Goal: Task Accomplishment & Management: Contribute content

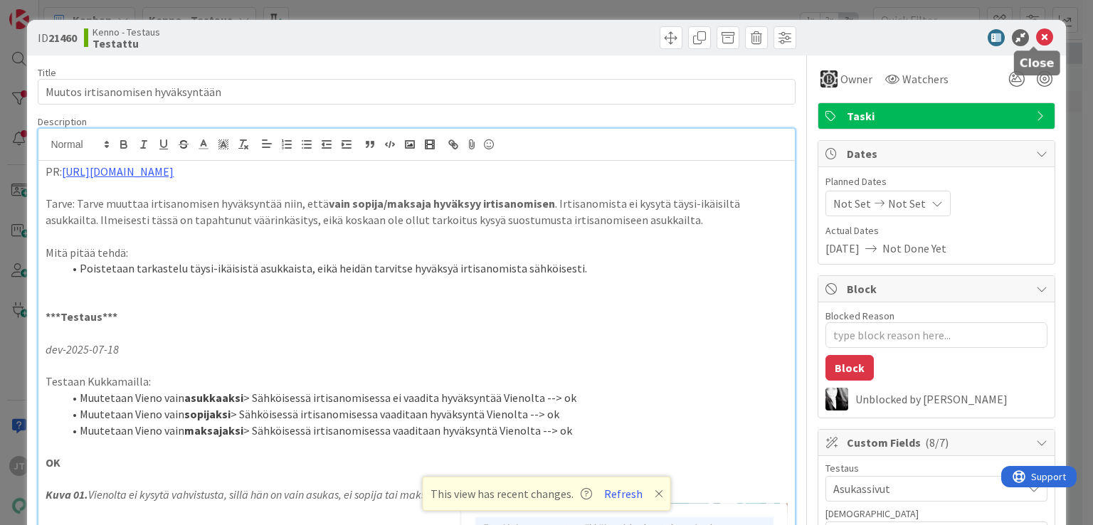
click at [1036, 35] on icon at bounding box center [1044, 37] width 17 height 17
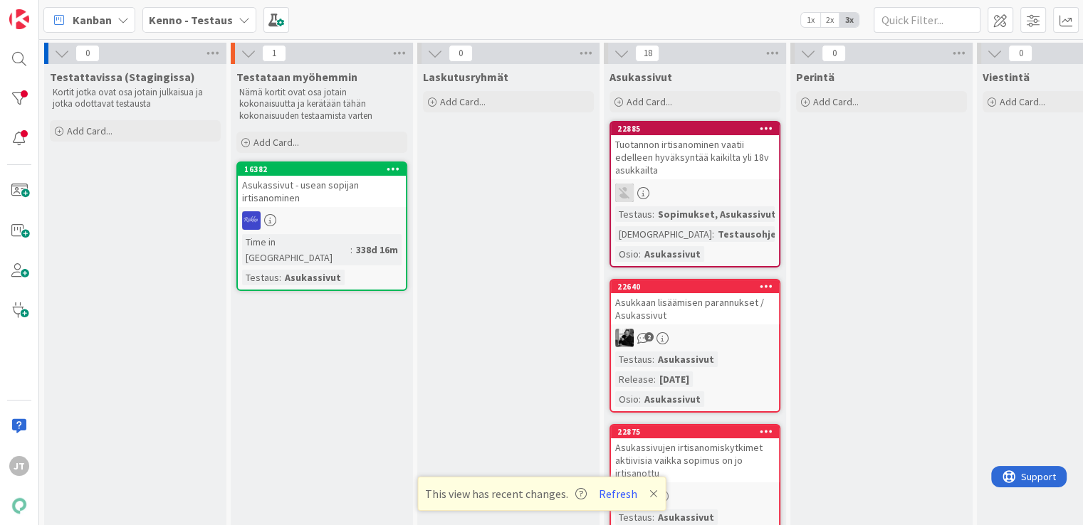
click at [197, 18] on b "Kenno - Testaus" at bounding box center [191, 20] width 84 height 14
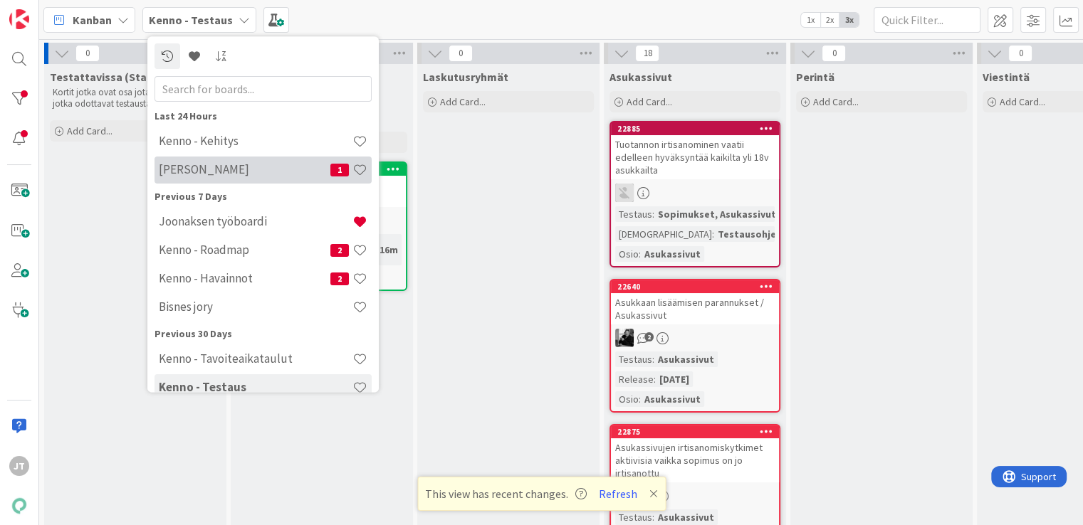
click at [178, 171] on h4 "[PERSON_NAME]" at bounding box center [245, 170] width 172 height 14
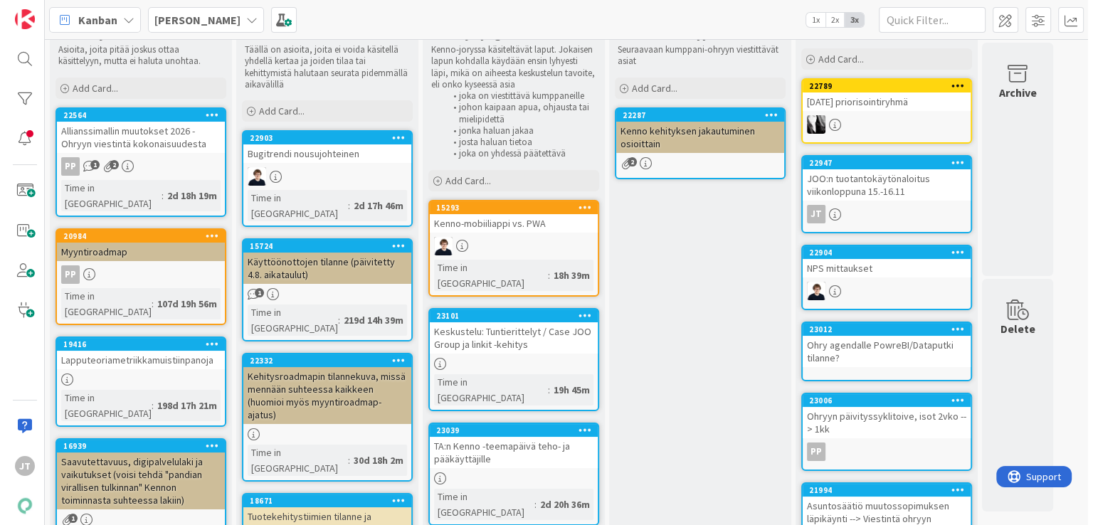
scroll to position [33, 0]
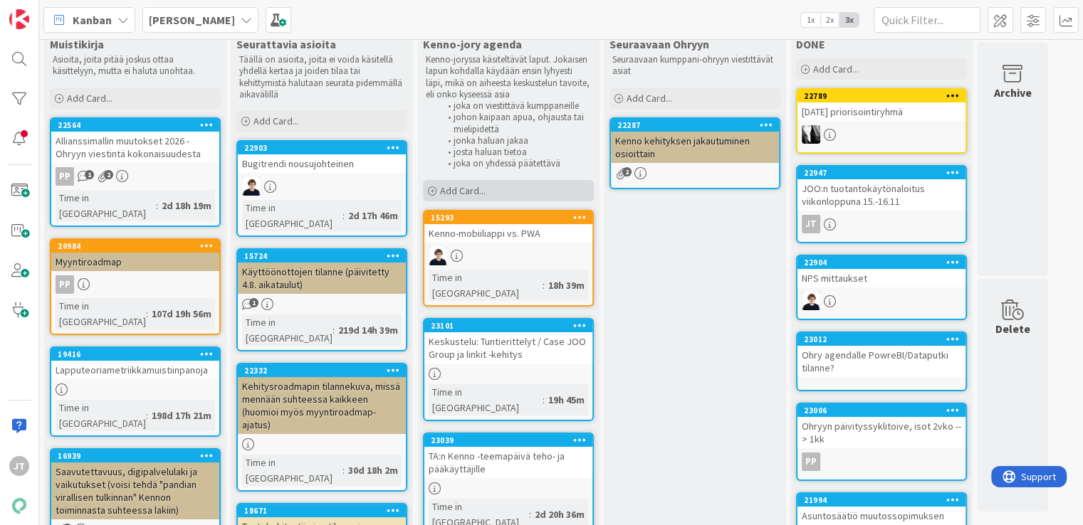
click at [478, 191] on span "Add Card..." at bounding box center [463, 190] width 46 height 13
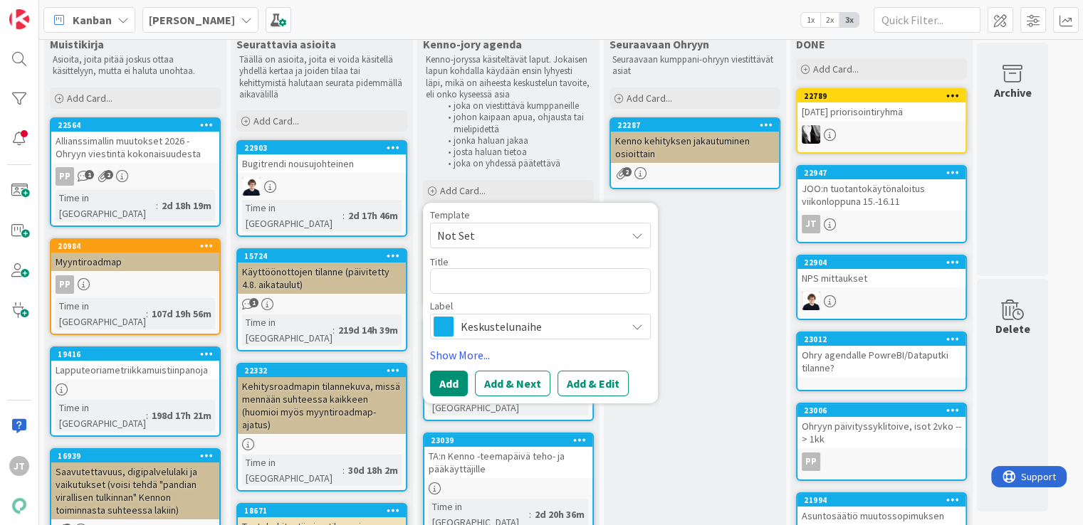
type textarea "x"
type textarea "C"
type textarea "x"
type textarea "CS"
type textarea "x"
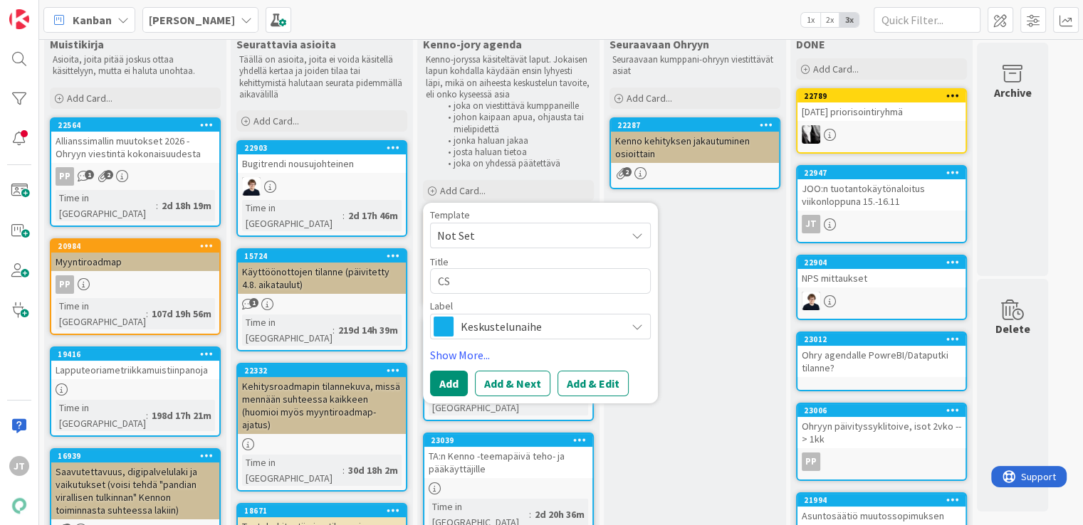
type textarea "CS-"
type textarea "x"
type textarea "CS-t"
type textarea "x"
type textarea "CS-ti"
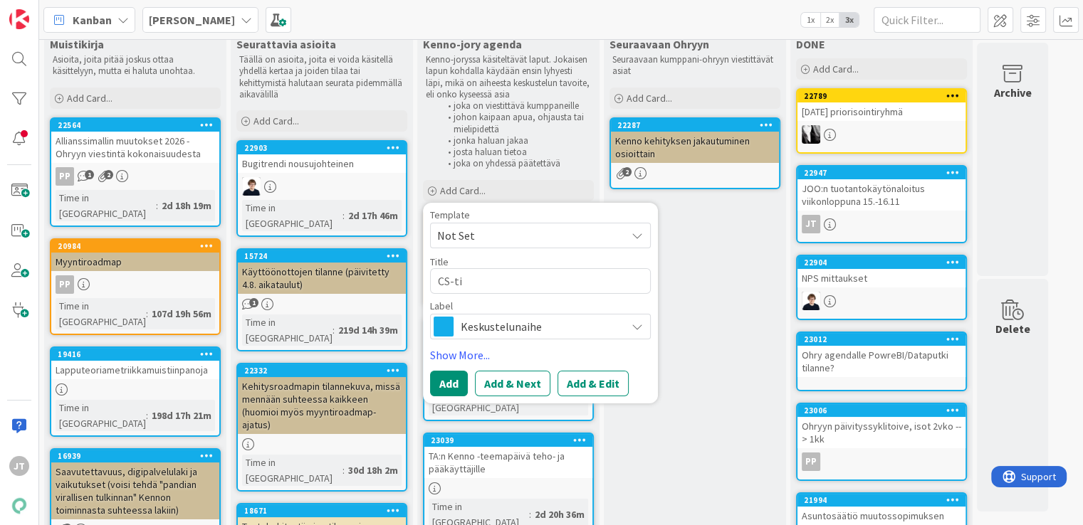
type textarea "x"
type textarea "CS-tii"
type textarea "x"
type textarea "CS-tiim"
type textarea "x"
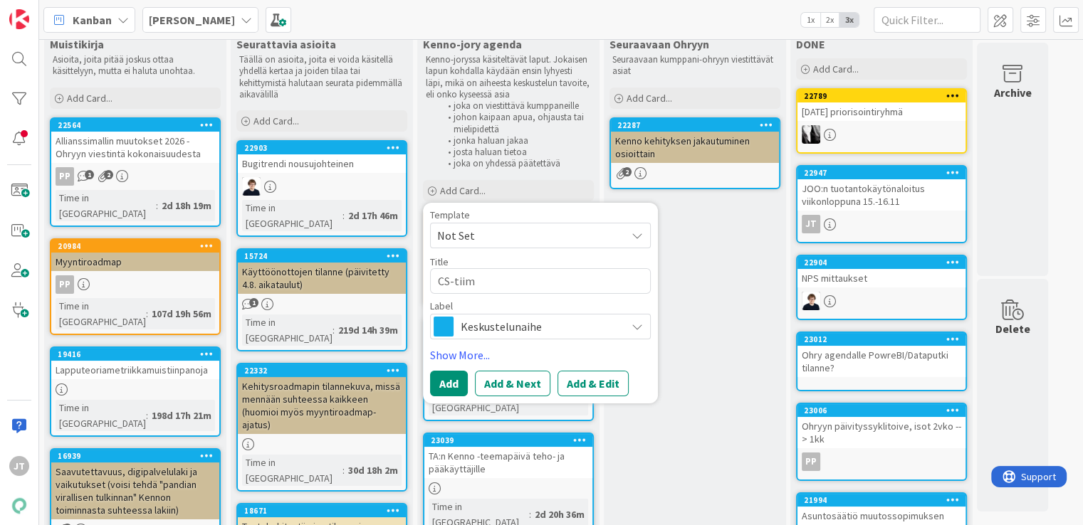
type textarea "CS-tiimi"
type textarea "x"
type textarea "CS-tiimin"
type textarea "x"
type textarea "CS-tiimin"
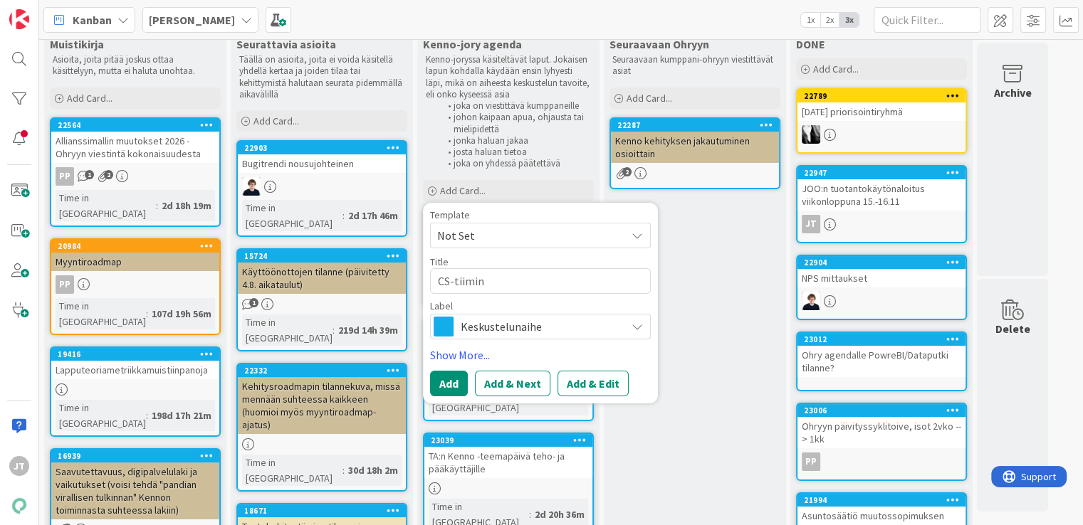
type textarea "x"
type textarea "CS-tiimin r"
type textarea "x"
type textarea "CS-tiimin ro"
type textarea "x"
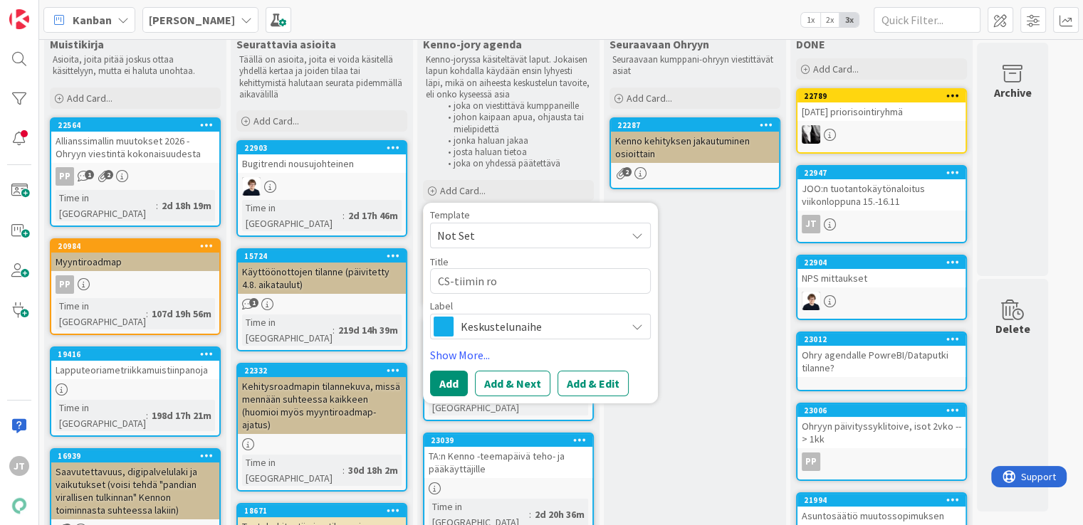
type textarea "CS-tiimin roo"
type textarea "x"
type textarea "CS-tiimin rool"
type textarea "x"
type textarea "CS-tiimin rooli"
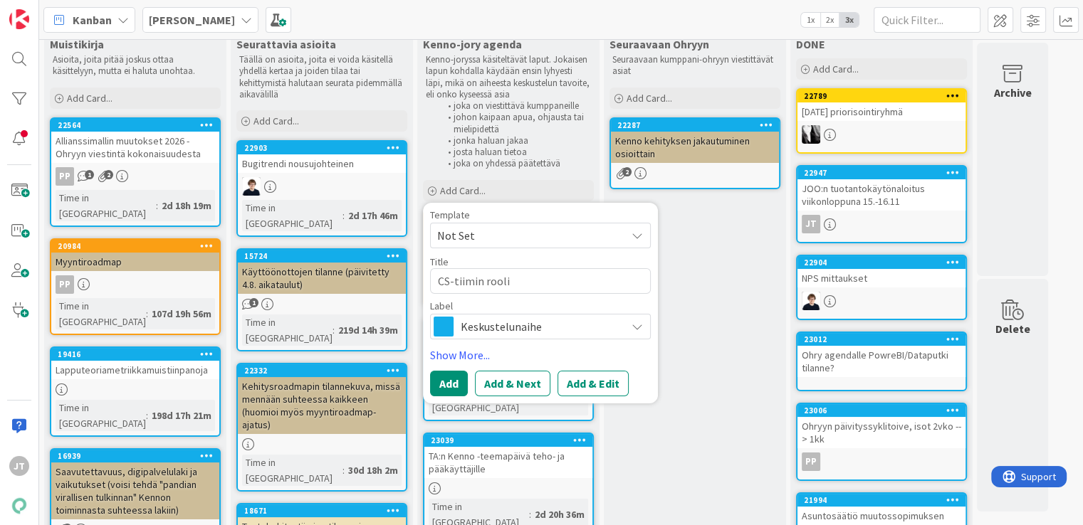
type textarea "x"
type textarea "CS-tiimin rooli"
type textarea "x"
type textarea "CS-tiimin rooli -"
type textarea "x"
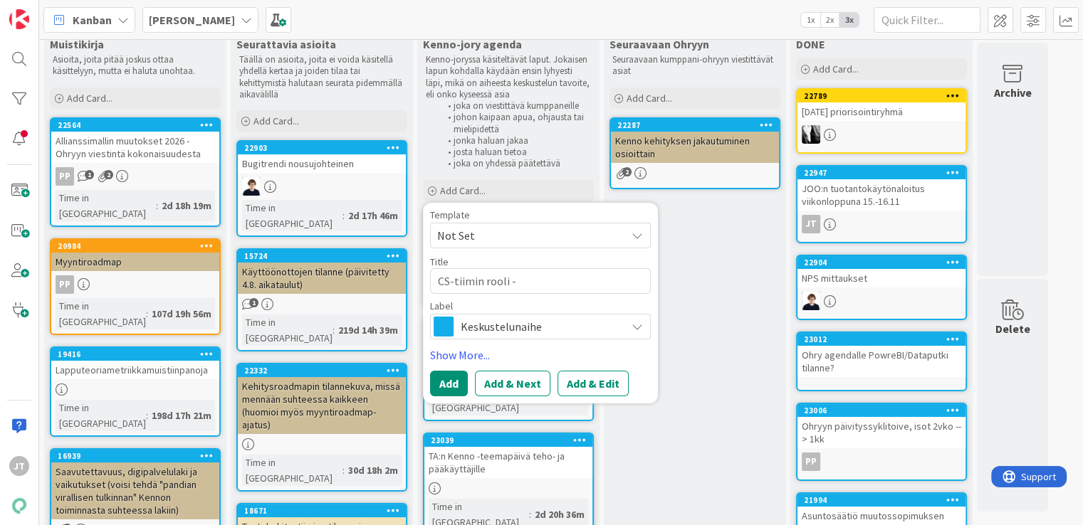
type textarea "CS-tiimin rooli -"
type textarea "x"
type textarea "CS-tiimin rooli - m"
type textarea "x"
type textarea "CS-tiimin rooli - mu"
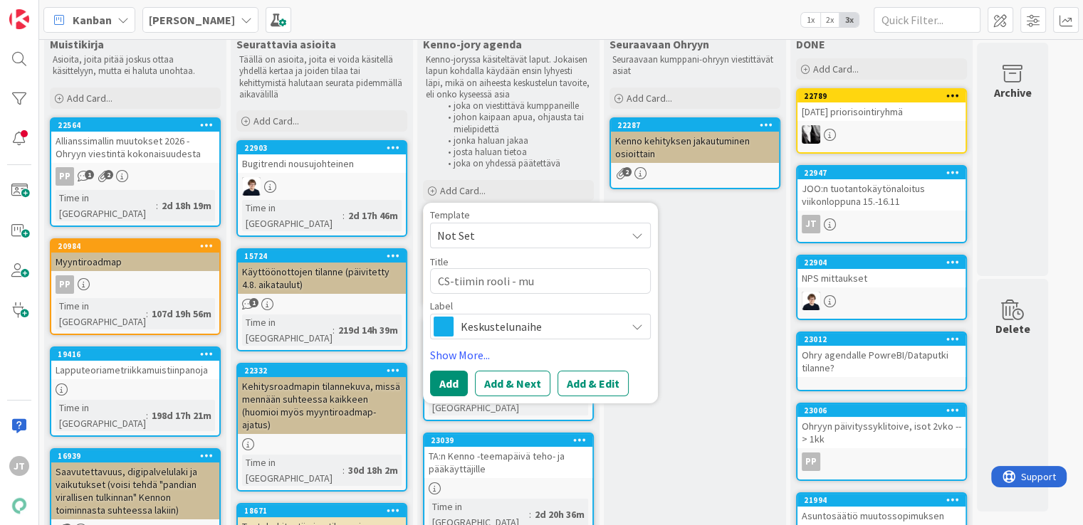
type textarea "x"
type textarea "CS-tiimin rooli - m"
type textarea "x"
type textarea "CS-tiimin rooli -"
type textarea "x"
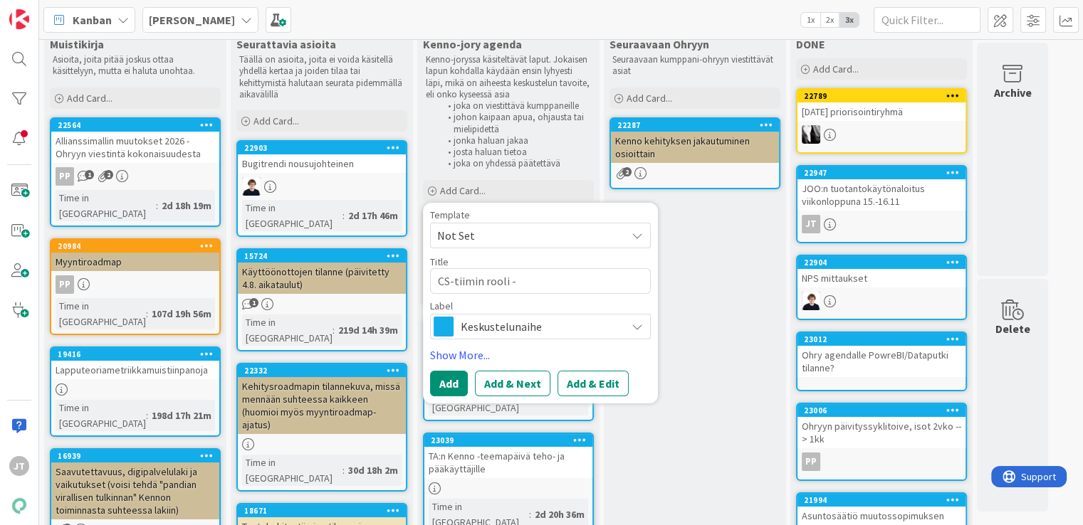
type textarea "CS-tiimin rooli -"
type textarea "x"
type textarea "CS-tiimin rooli ->"
type textarea "x"
type textarea "CS-tiimin rooli ->"
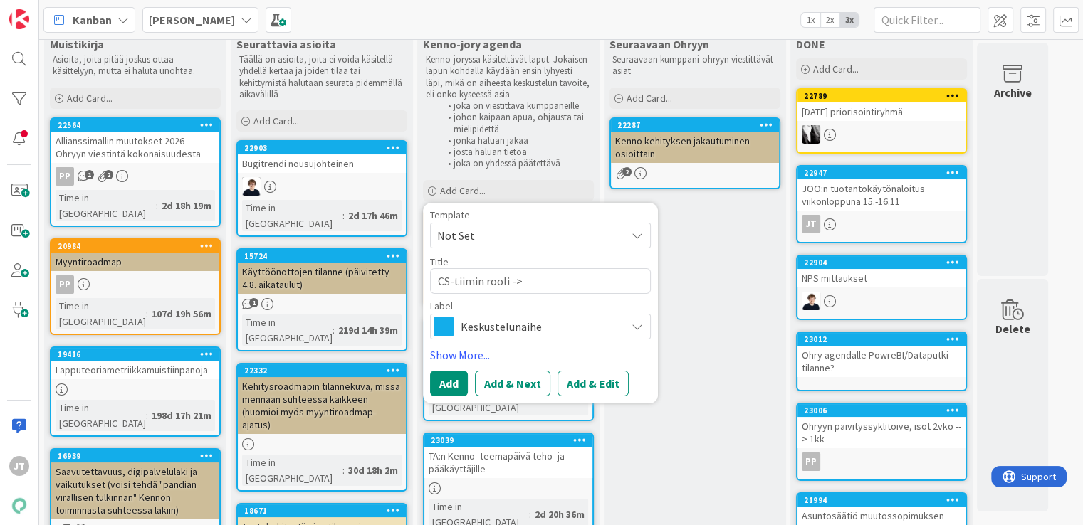
type textarea "x"
type textarea "CS-tiimin rooli -> ,"
type textarea "x"
type textarea "CS-tiimin rooli -> ,u"
type textarea "x"
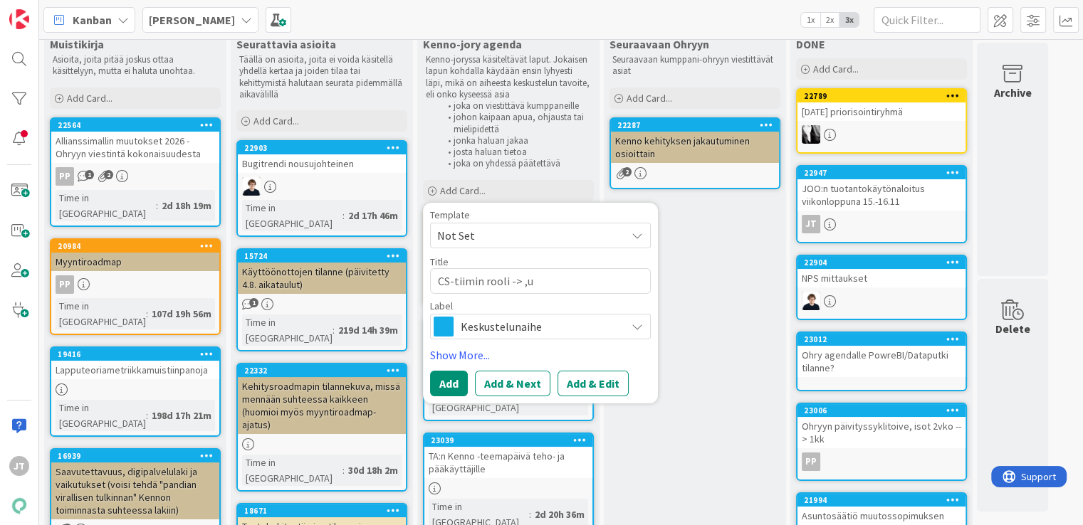
type textarea "CS-tiimin rooli -> ,"
type textarea "x"
type textarea "CS-tiimin rooli ->"
type textarea "x"
type textarea "CS-tiimin rooli -> m"
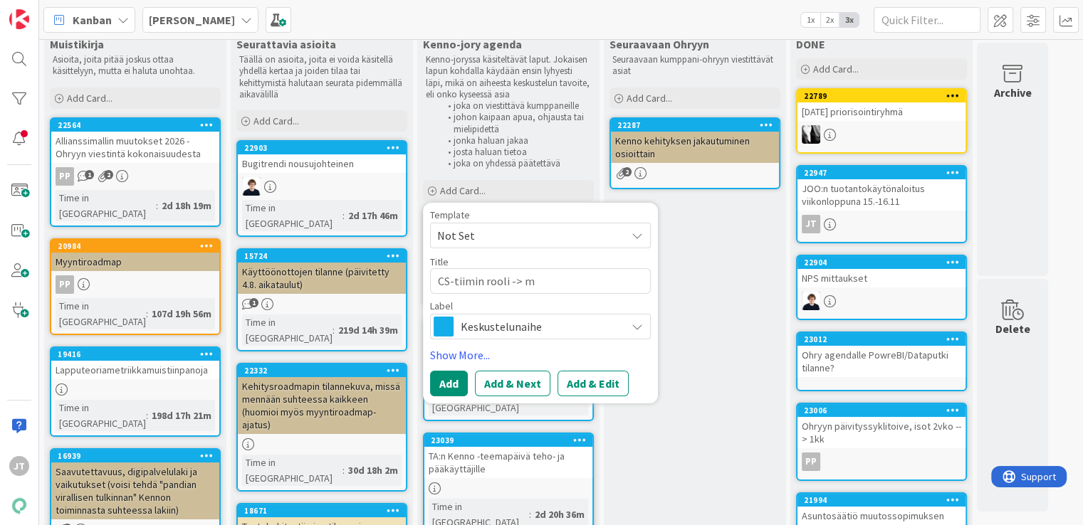
type textarea "x"
type textarea "CS-tiimin rooli -> mu"
type textarea "x"
type textarea "CS-tiimin rooli -> mui"
type textarea "x"
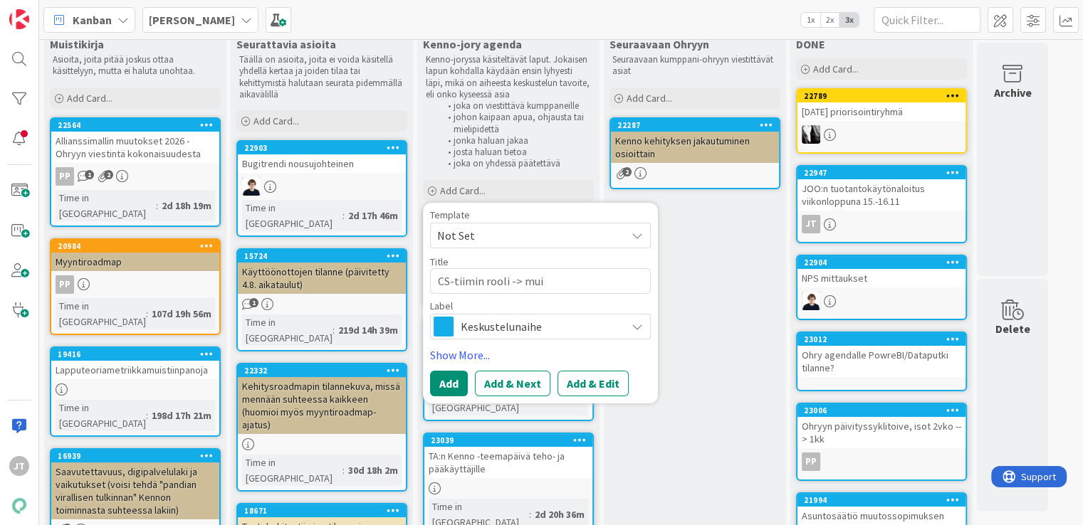
type textarea "CS-tiimin rooli -> muis"
type textarea "x"
type textarea "CS-tiimin rooli -> muist"
type textarea "x"
type textarea "CS-tiimin rooli -> muisti"
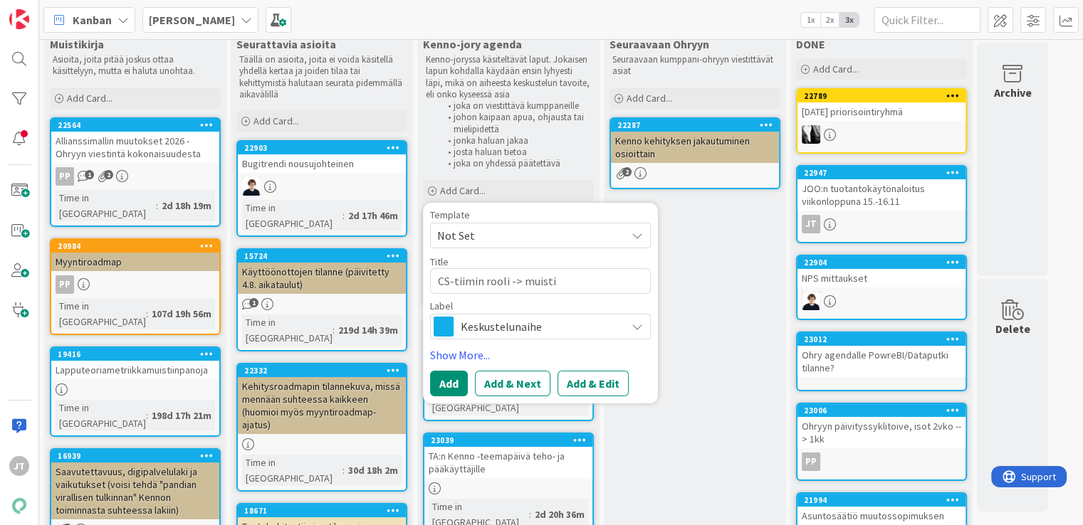
type textarea "x"
type textarea "CS-tiimin rooli -> muistit"
type textarea "x"
type textarea "CS-tiimin rooli -> muisti"
type textarea "x"
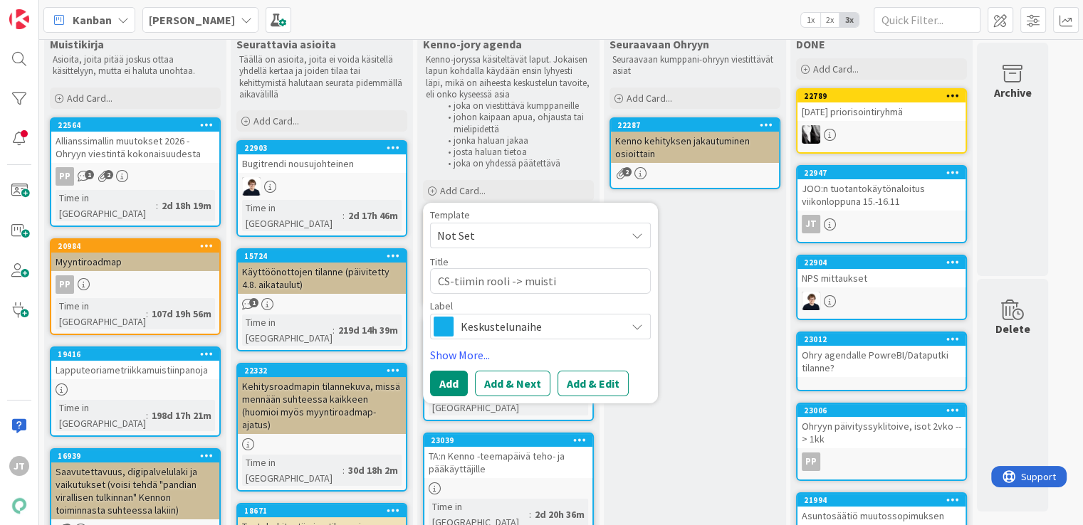
type textarea "CS-tiimin rooli -> muist"
type textarea "x"
type textarea "CS-tiimin rooli -> muistu"
type textarea "x"
type textarea "CS-tiimin rooli -> muistut"
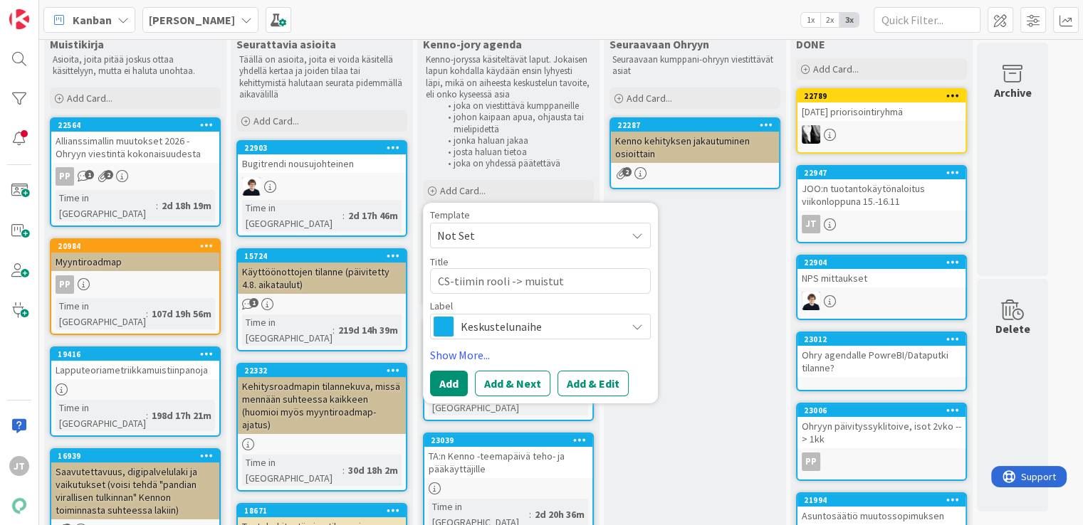
type textarea "x"
type textarea "CS-tiimin rooli -> muistutu"
type textarea "x"
type textarea "CS-tiimin rooli -> muistutut"
type textarea "x"
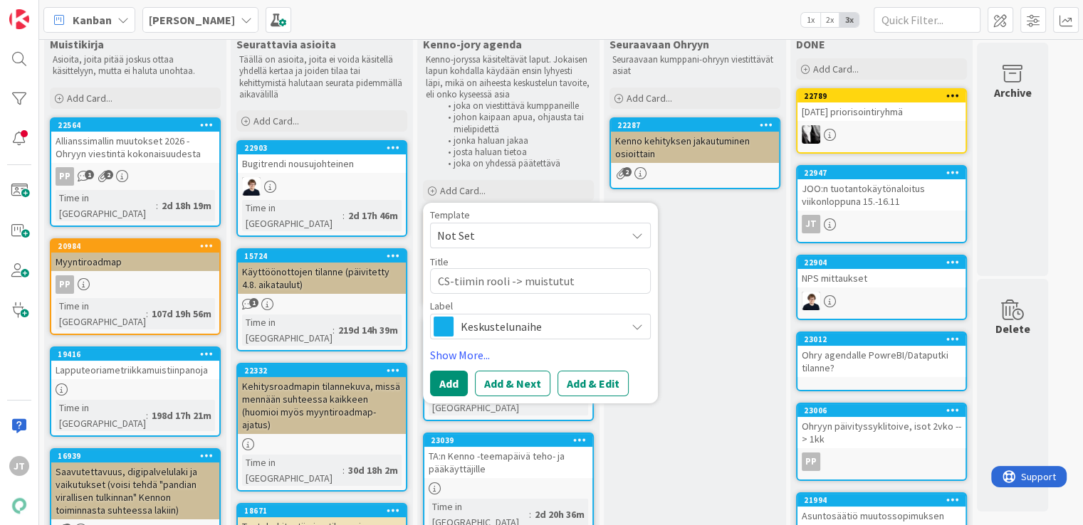
type textarea "CS-tiimin rooli -> muistutu"
type textarea "x"
type textarea "CS-tiimin rooli -> muistutus"
type textarea "x"
type textarea "CS-tiimin rooli -> muistutus"
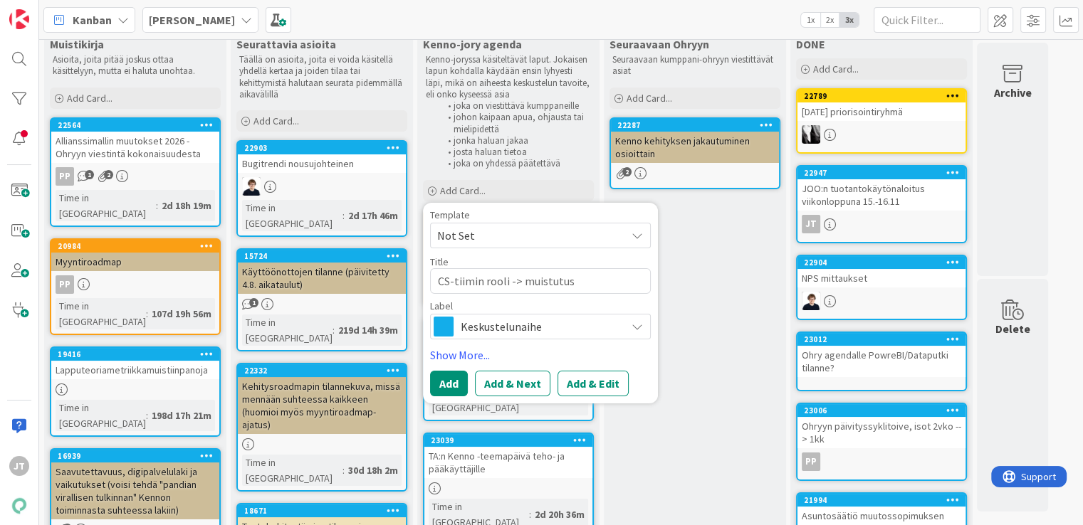
type textarea "x"
type textarea "CS-tiimin rooli -> muistutus k"
type textarea "x"
type textarea "CS-tiimin rooli -> muistutus"
type textarea "x"
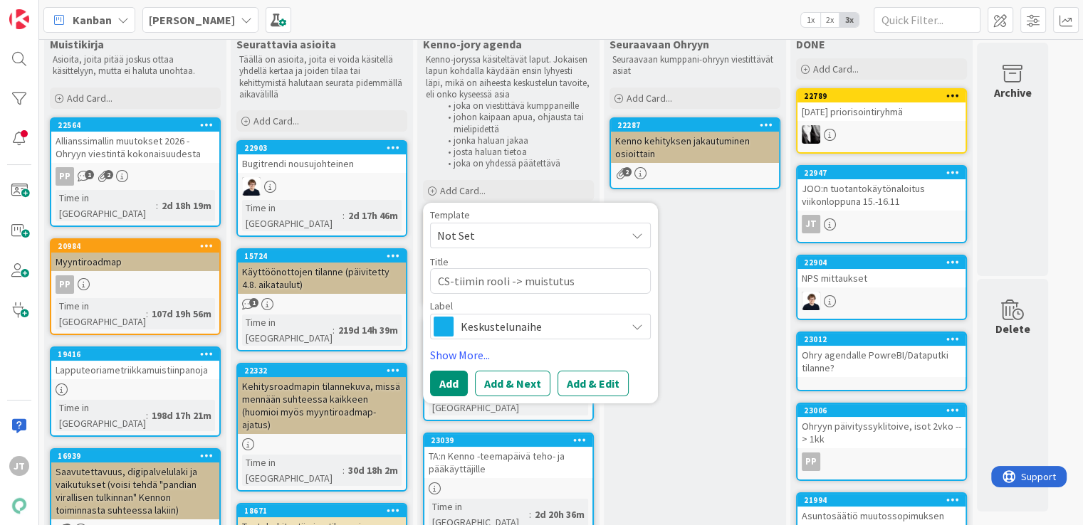
type textarea "CS-tiimin rooli -> muistutus k"
type textarea "x"
type textarea "CS-tiimin rooli -> muistutus ka"
type textarea "x"
type textarea "CS-tiimin rooli -> muistutus kai"
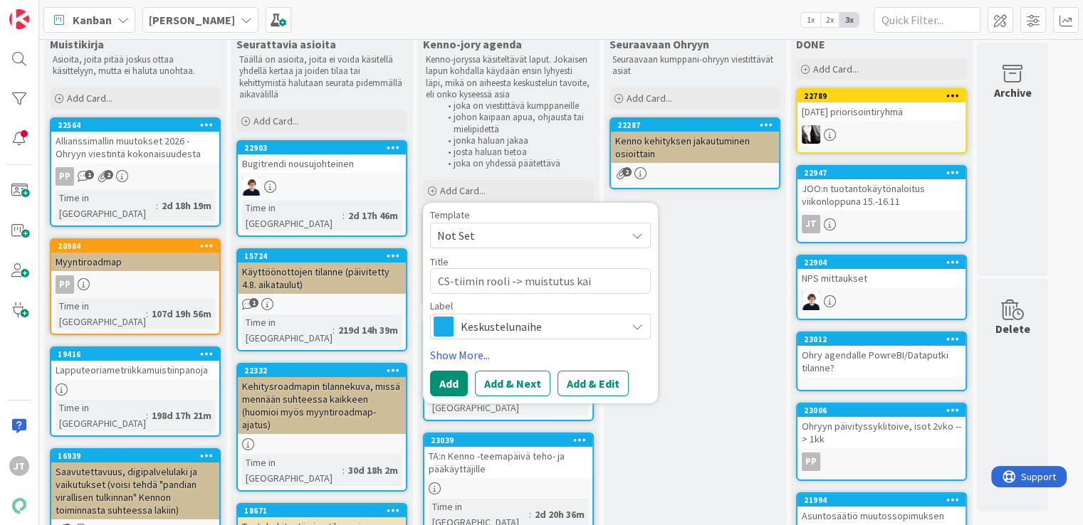
type textarea "x"
type textarea "CS-tiimin rooli -> muistutus kaik"
type textarea "x"
type textarea "CS-tiimin rooli -> muistutus kaiki"
type textarea "x"
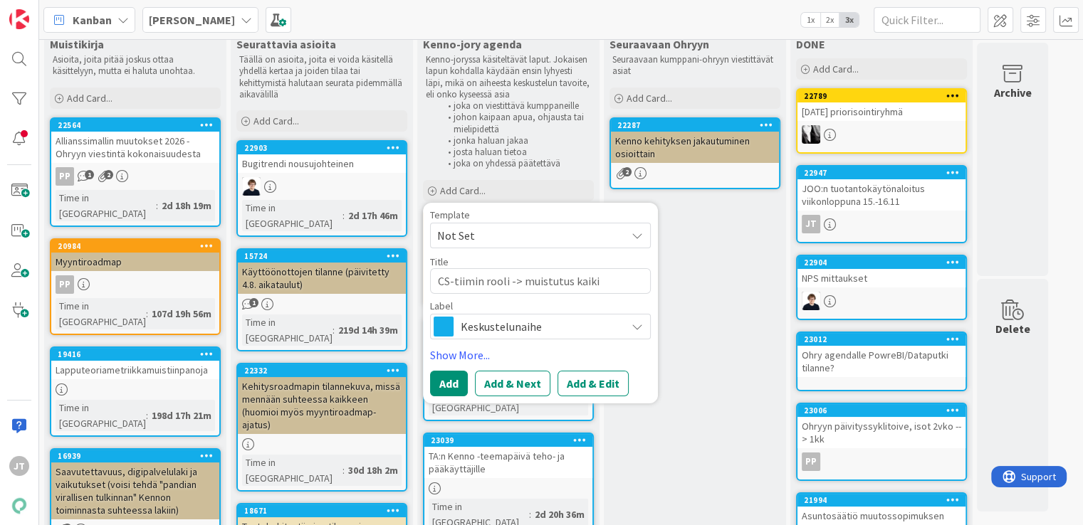
type textarea "CS-tiimin rooli -> muistutus kaikil"
type textarea "x"
type textarea "CS-tiimin rooli -> muistutus kaikill"
type textarea "x"
type textarea "CS-tiimin rooli -> muistutus kaikille"
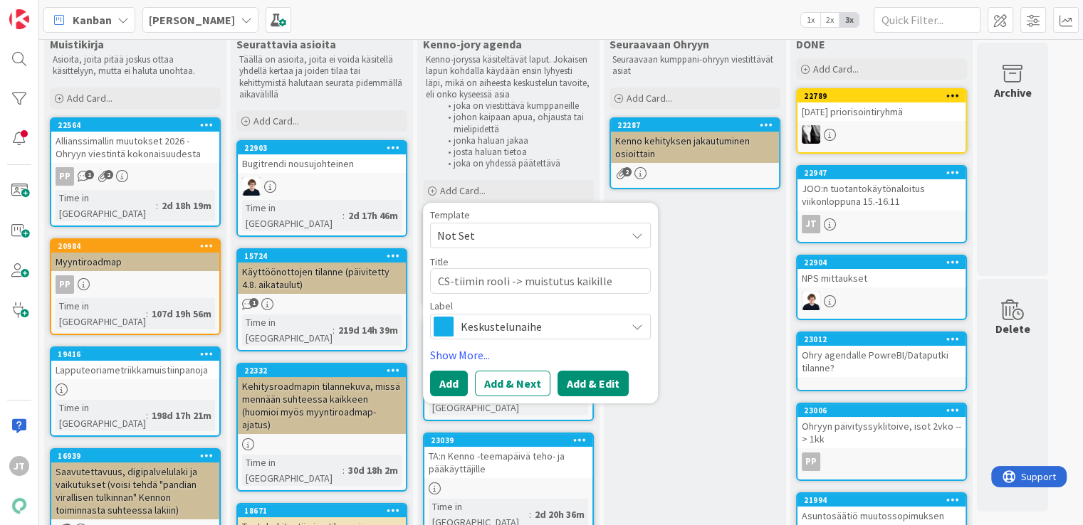
click at [585, 385] on button "Add & Edit" at bounding box center [592, 384] width 71 height 26
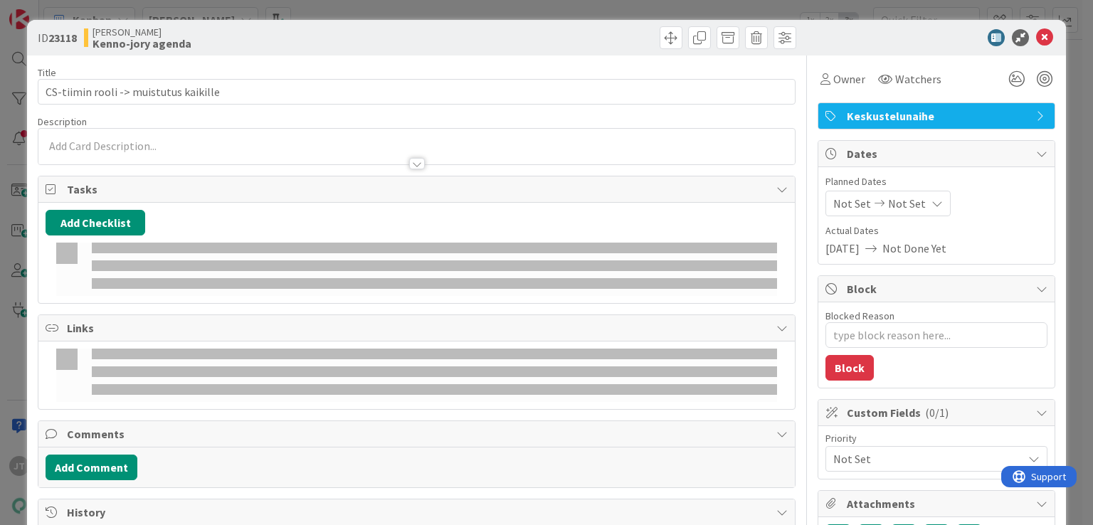
type textarea "x"
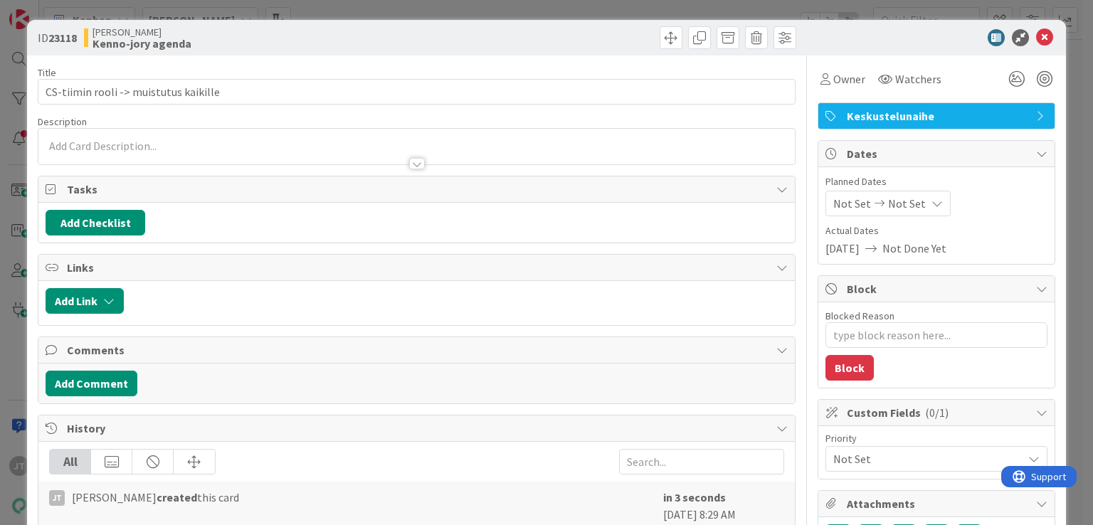
click at [120, 154] on div at bounding box center [416, 156] width 756 height 15
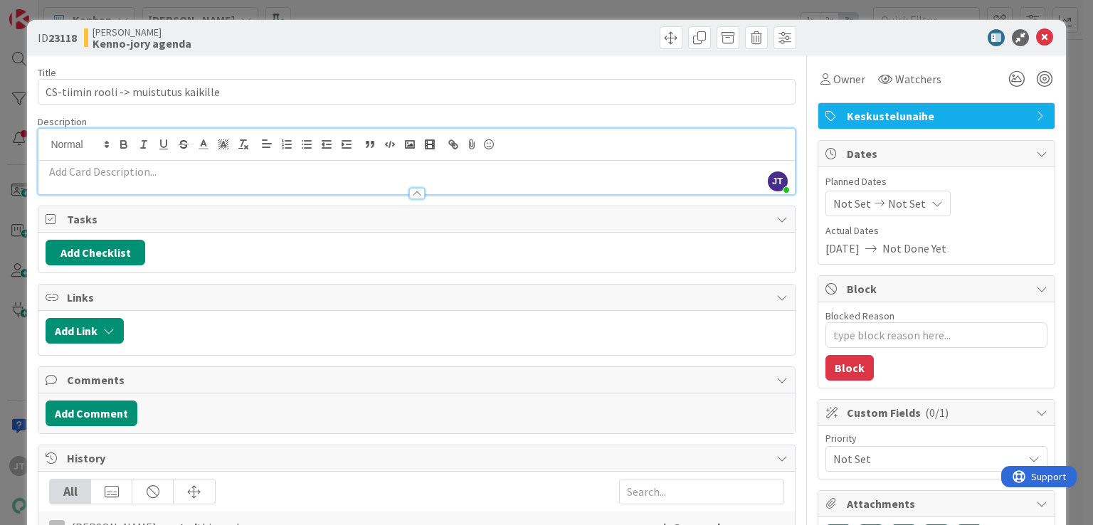
click at [111, 176] on p at bounding box center [417, 172] width 742 height 16
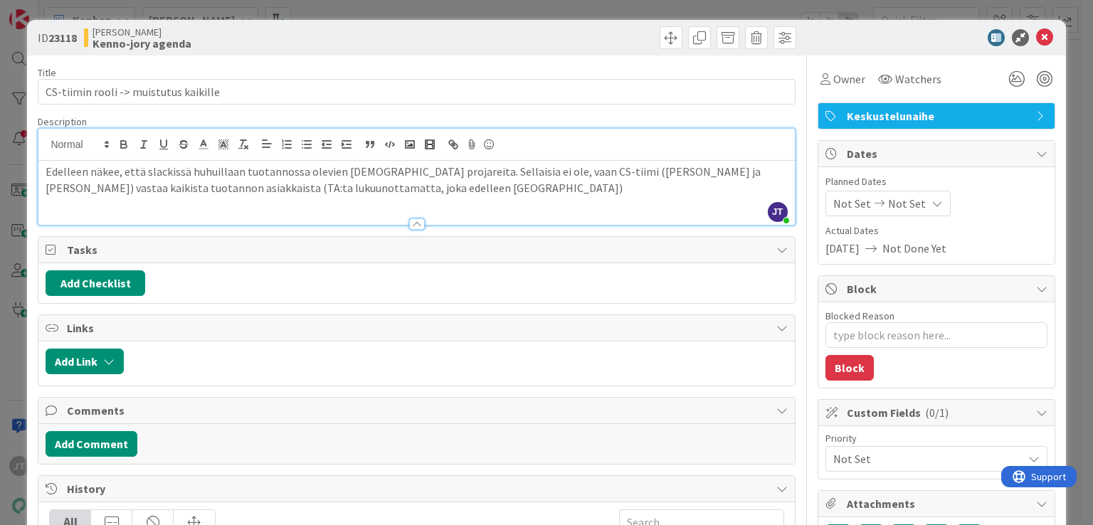
click at [401, 186] on p "Edelleen näkee, että slackissä huhuillaan tuotannossa olevien asiakkaiden proja…" at bounding box center [417, 180] width 742 height 32
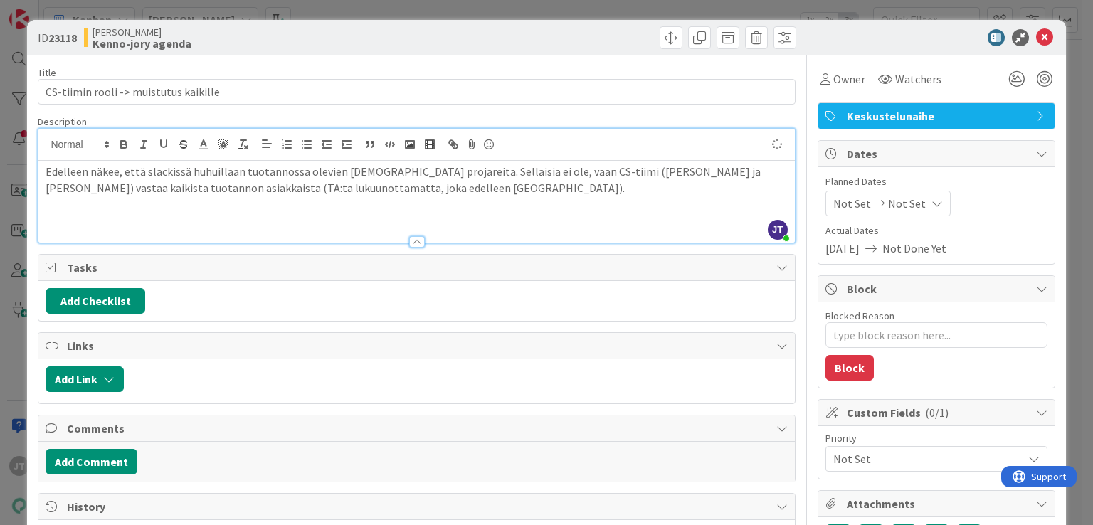
type textarea "x"
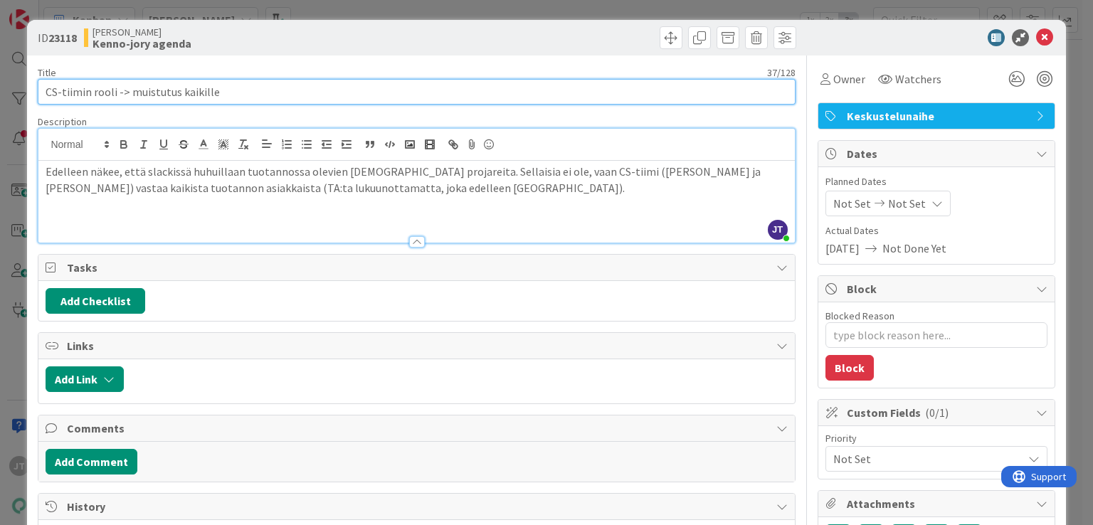
click at [168, 91] on input "CS-tiimin rooli -> muistutus kaikille" at bounding box center [416, 92] width 757 height 26
drag, startPoint x: 117, startPoint y: 92, endPoint x: 241, endPoint y: 85, distance: 124.0
click at [241, 85] on input "CS-tiimin rooli -> muistutus kaikille" at bounding box center [416, 92] width 757 height 26
type input "CS-tiimin rooli -"
type textarea "x"
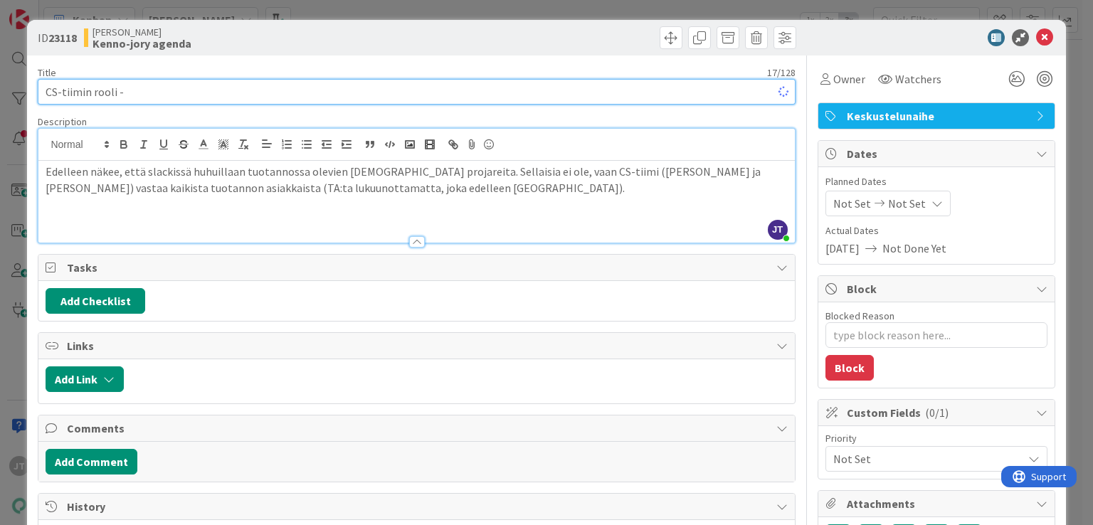
type input "CS-tiimin rooli"
type textarea "x"
type input "CS-tiimin rooli"
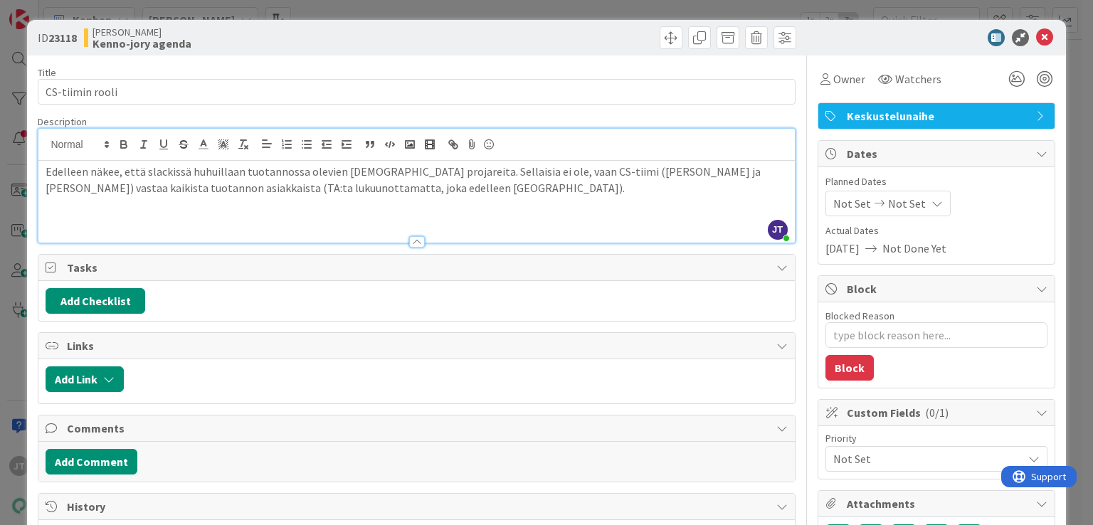
click at [441, 194] on p "Edelleen näkee, että slackissä huhuillaan tuotannossa olevien asiakkaiden proja…" at bounding box center [417, 180] width 742 height 32
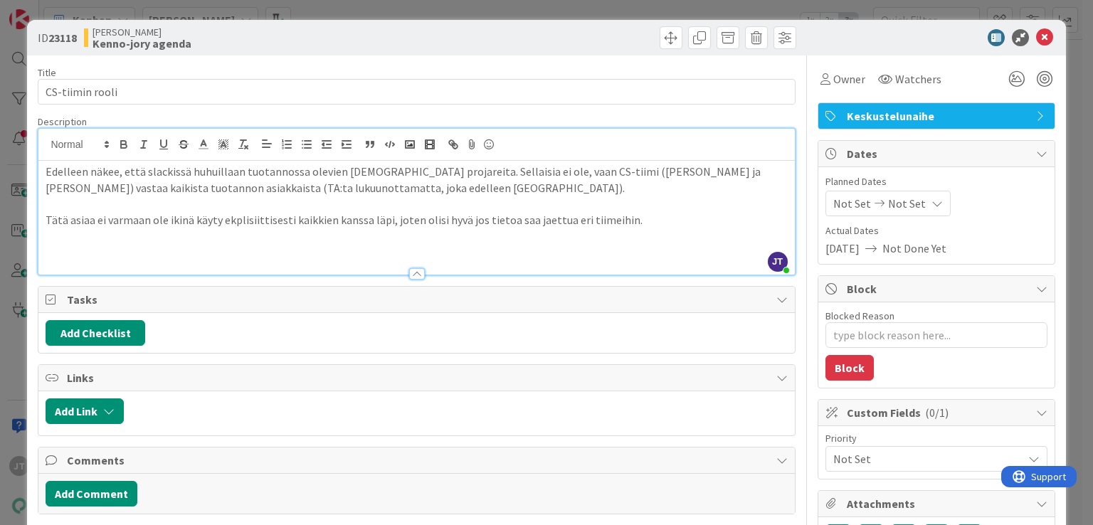
click at [247, 221] on p "Tätä asiaa ei varmaan ole ikinä käyty ekplisiittisesti kaikkien kanssa läpi, jo…" at bounding box center [417, 220] width 742 height 16
click at [232, 221] on p "Tätä asiaa ei varmaan ole ikinä käyty ekplisiittisesti kaikkien kanssa läpi, jo…" at bounding box center [417, 220] width 742 height 16
type textarea "x"
click at [266, 222] on p "Tätä asiaa ei varmaan ole ikinä käyty eksplisiittisesti kaikkien kanssa läpi, j…" at bounding box center [417, 220] width 742 height 16
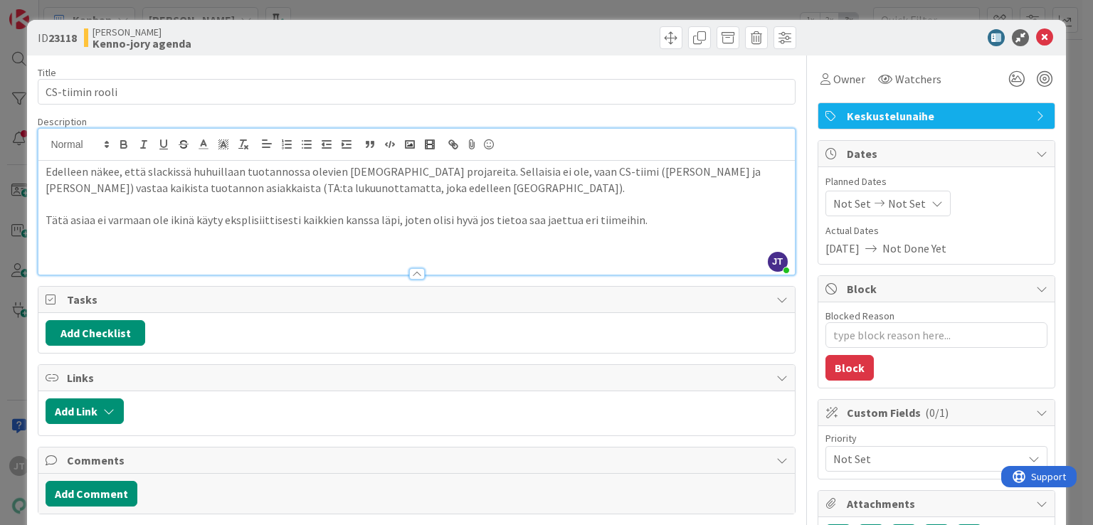
click at [391, 218] on p "Tätä asiaa ei varmaan ole ikinä käyty eksplisiittisesti kaikkien kanssa läpi, j…" at bounding box center [417, 220] width 742 height 16
click at [1038, 36] on icon at bounding box center [1044, 37] width 17 height 17
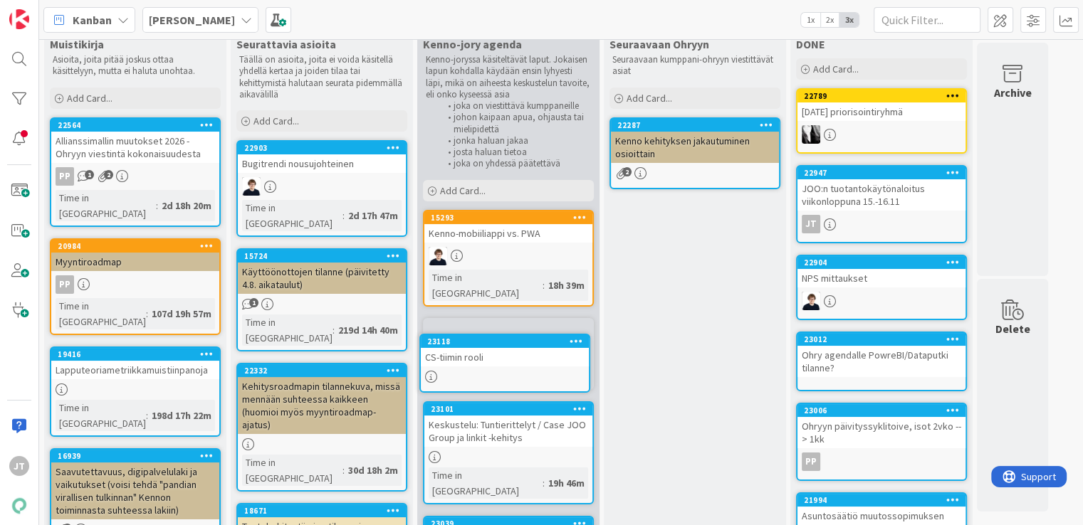
scroll to position [34, 0]
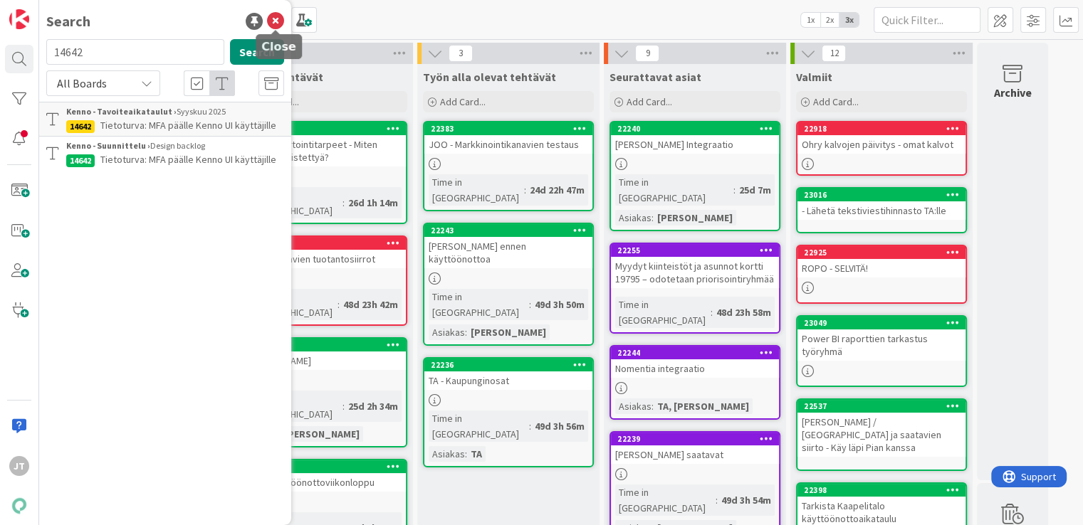
click at [278, 23] on icon at bounding box center [275, 21] width 17 height 17
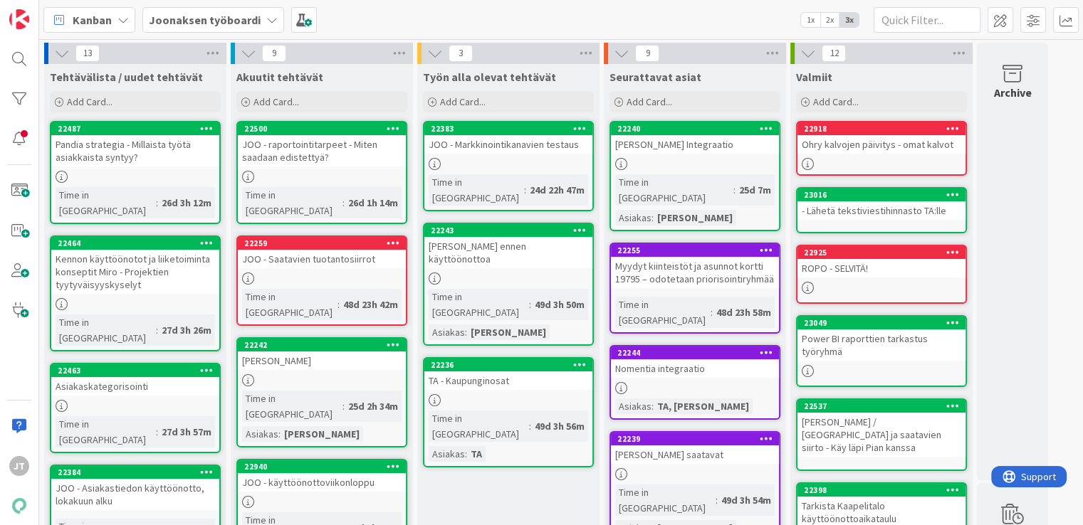
click at [209, 27] on span "Joonaksen työboardi" at bounding box center [205, 19] width 112 height 17
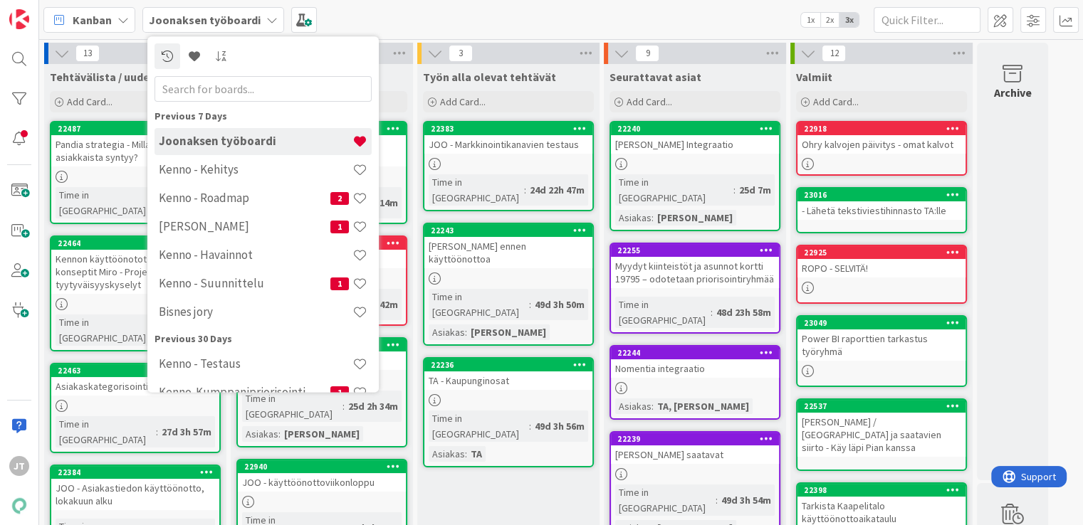
click at [209, 27] on span "Joonaksen työboardi" at bounding box center [205, 19] width 112 height 17
